Goal: Transaction & Acquisition: Purchase product/service

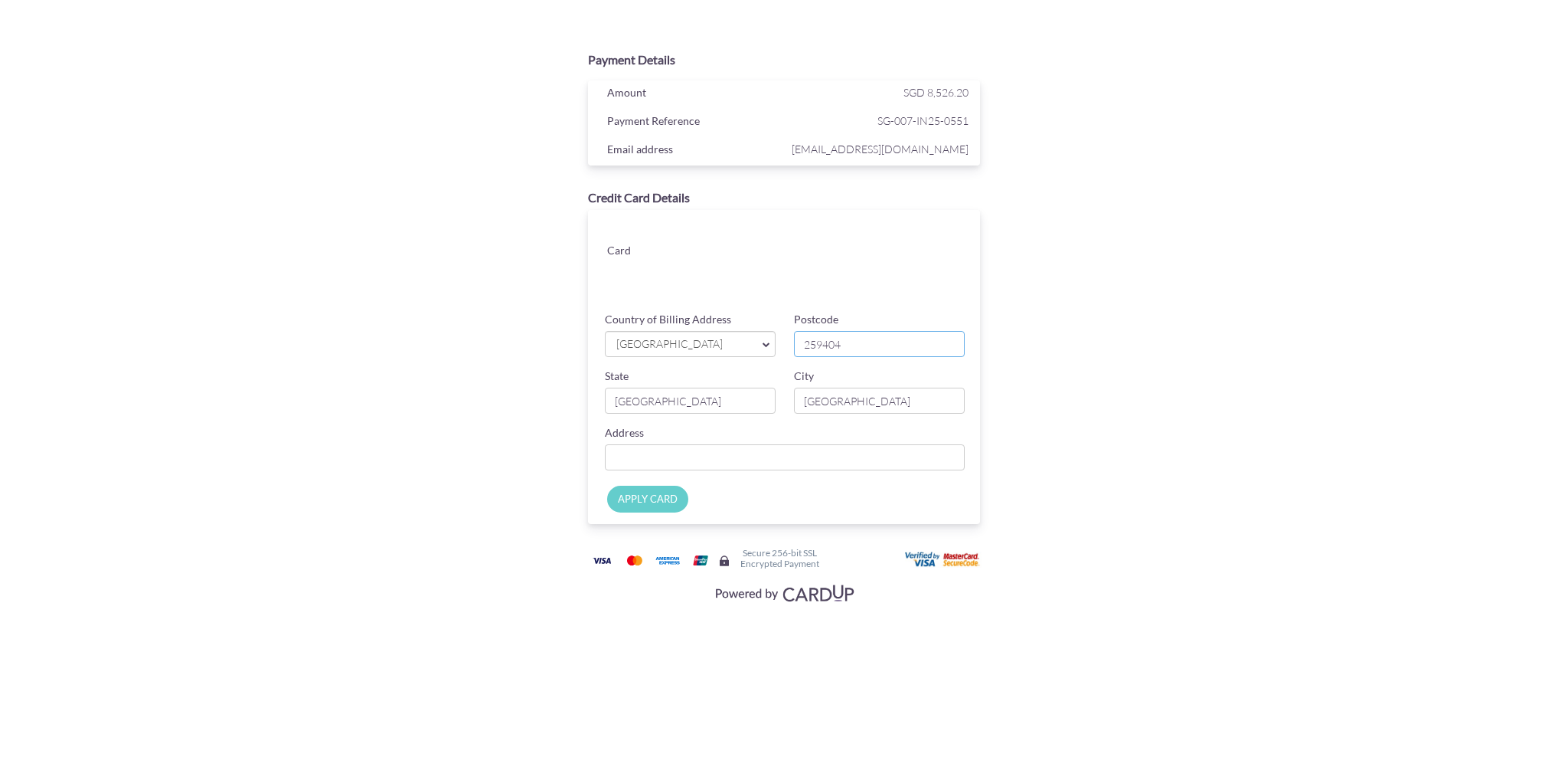
type input "259404"
type input "8 [GEOGRAPHIC_DATA]"
click at [640, 492] on input "APPLY CARD" at bounding box center [648, 499] width 81 height 27
type input "Applying..."
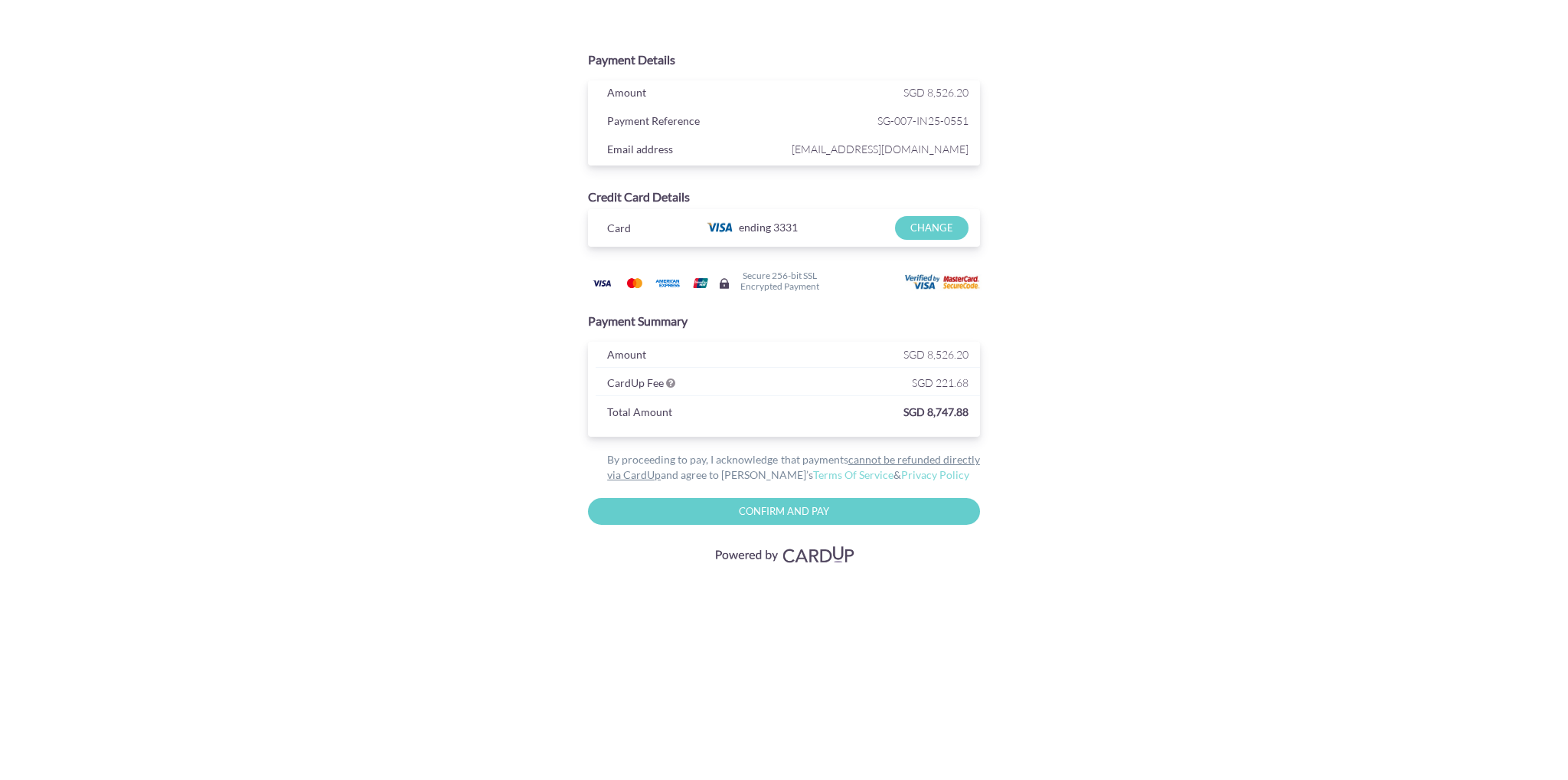
click at [739, 507] on input "Confirm and Pay" at bounding box center [784, 511] width 392 height 27
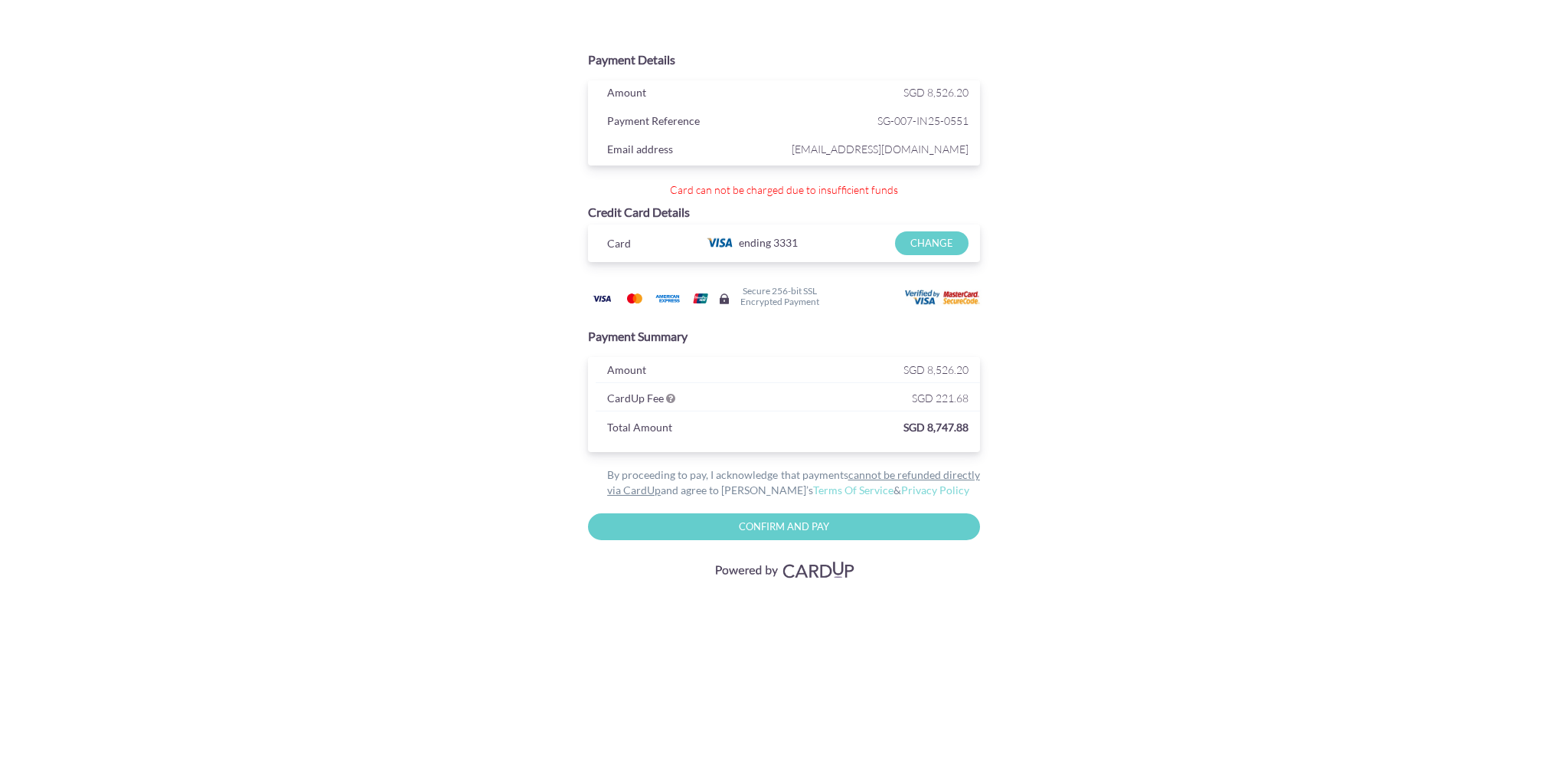
click at [817, 531] on input "Confirm And Pay" at bounding box center [784, 526] width 392 height 27
type input "Please wait..."
